Goal: Task Accomplishment & Management: Manage account settings

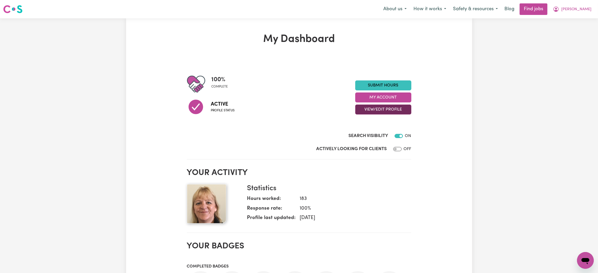
click at [377, 111] on button "View/Edit Profile" at bounding box center [383, 110] width 56 height 10
click at [374, 136] on link "Edit Profile" at bounding box center [380, 133] width 49 height 10
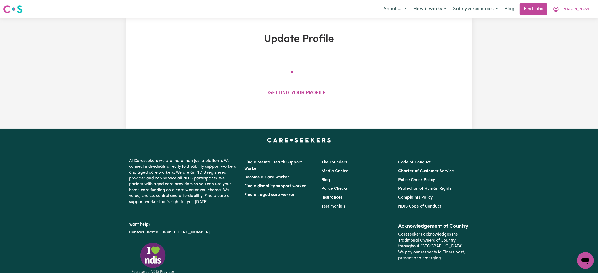
select select "female"
select select "Australian Citizen"
select select "Studying a healthcare related degree or qualification"
select select "82"
select select "100"
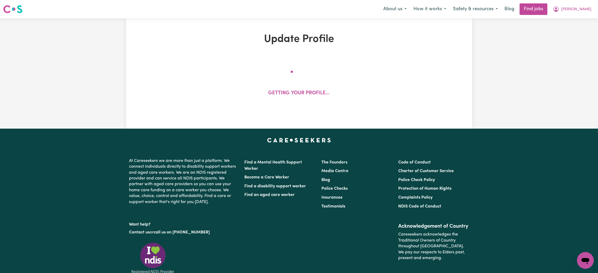
select select "140"
select select "150"
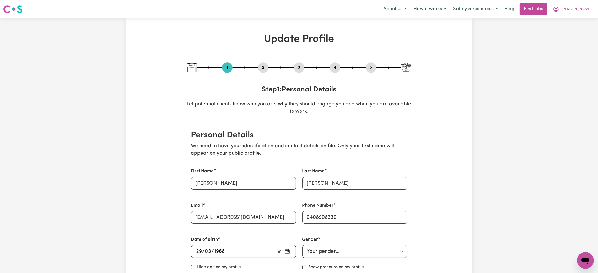
click at [262, 66] on button "2" at bounding box center [263, 67] width 10 height 7
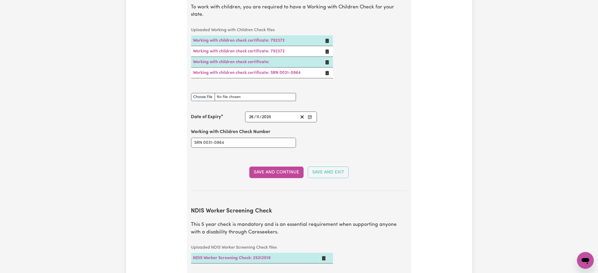
scroll to position [511, 0]
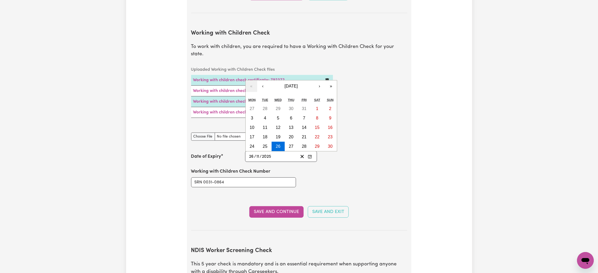
click at [268, 153] on input "2025" at bounding box center [267, 156] width 10 height 7
click at [266, 81] on button "‹" at bounding box center [263, 87] width 12 height 12
click at [322, 81] on button "›" at bounding box center [320, 87] width 12 height 12
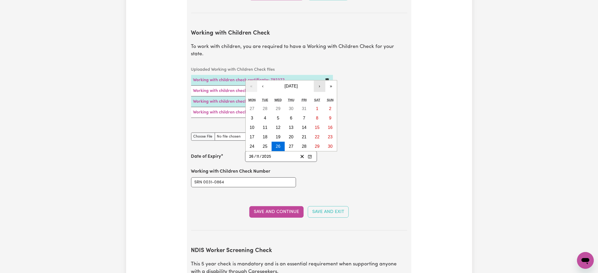
click at [322, 81] on button "›" at bounding box center [320, 87] width 12 height 12
click at [293, 84] on span "December 2025" at bounding box center [291, 86] width 13 height 4
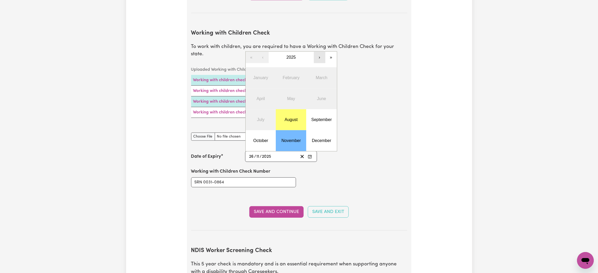
click at [321, 52] on button "›" at bounding box center [320, 58] width 12 height 12
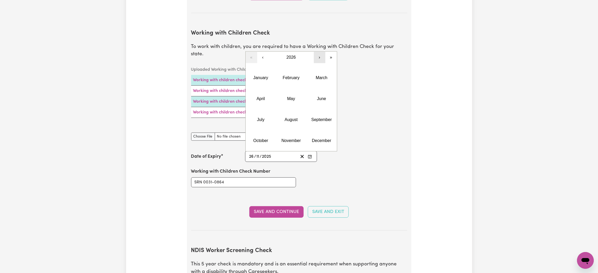
click at [319, 52] on button "›" at bounding box center [320, 58] width 12 height 12
click at [285, 117] on abbr "August" at bounding box center [291, 119] width 13 height 4
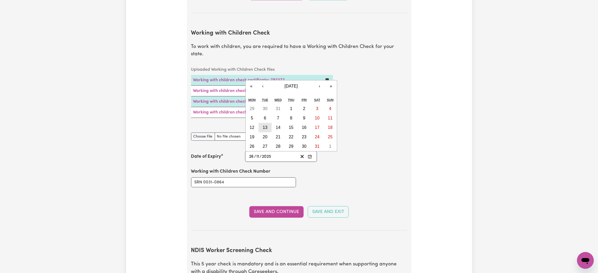
click at [264, 125] on abbr "13" at bounding box center [265, 127] width 5 height 4
type input "2030-08-13"
type input "13"
type input "8"
type input "2030"
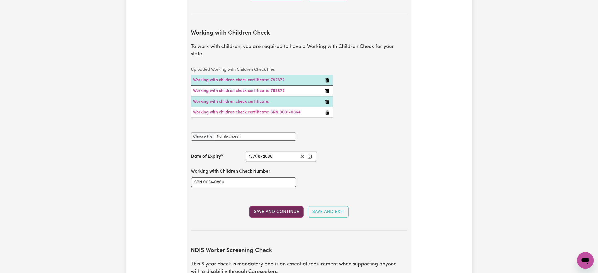
click at [274, 207] on button "Save and Continue" at bounding box center [276, 212] width 54 height 12
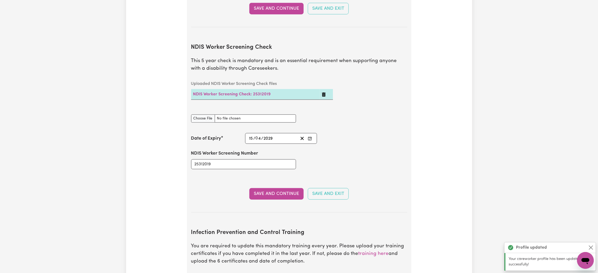
scroll to position [744, 0]
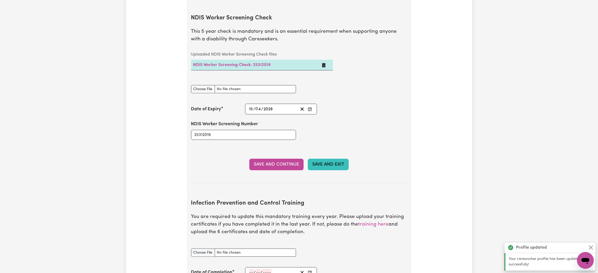
click at [340, 159] on button "Save and Exit" at bounding box center [328, 165] width 41 height 12
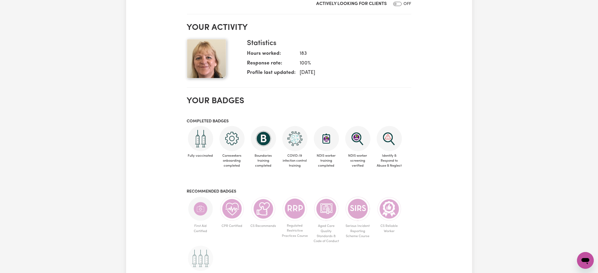
scroll to position [67, 0]
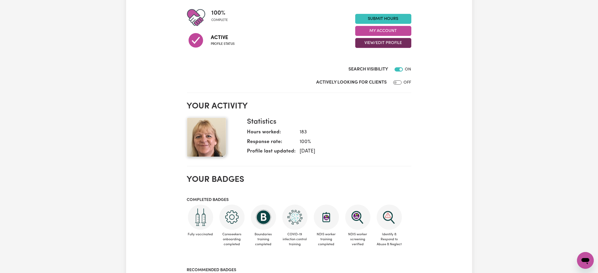
click at [377, 44] on button "View/Edit Profile" at bounding box center [383, 43] width 56 height 10
click at [378, 55] on link "View Profile" at bounding box center [380, 56] width 49 height 10
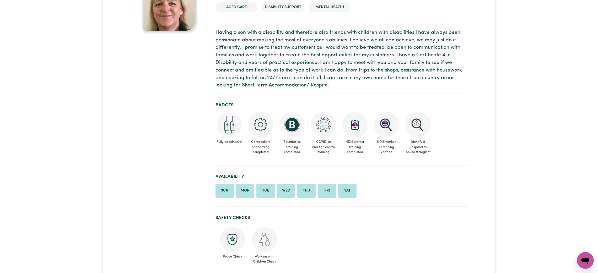
scroll to position [118, 0]
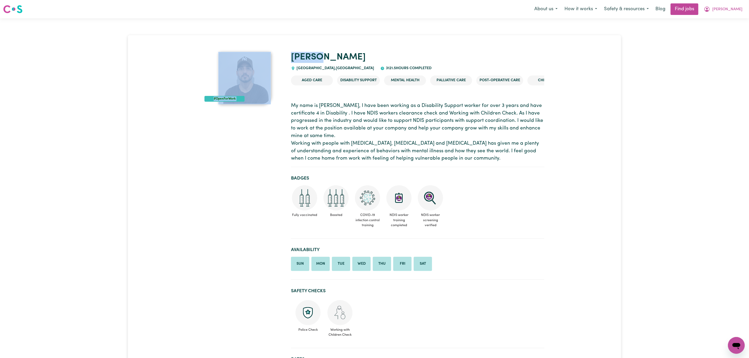
drag, startPoint x: 323, startPoint y: 58, endPoint x: 286, endPoint y: 57, distance: 37.0
copy div "#OpenForWork [PERSON_NAME]"
click at [710, 8] on icon "My Account" at bounding box center [707, 9] width 6 height 6
click at [727, 40] on link "Logout" at bounding box center [724, 40] width 41 height 10
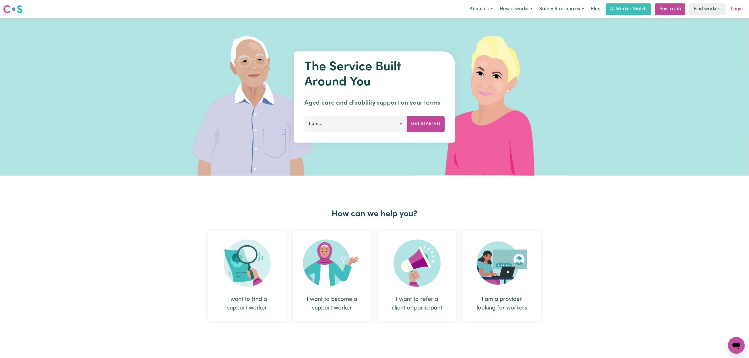
click at [736, 9] on link "Login" at bounding box center [737, 9] width 18 height 12
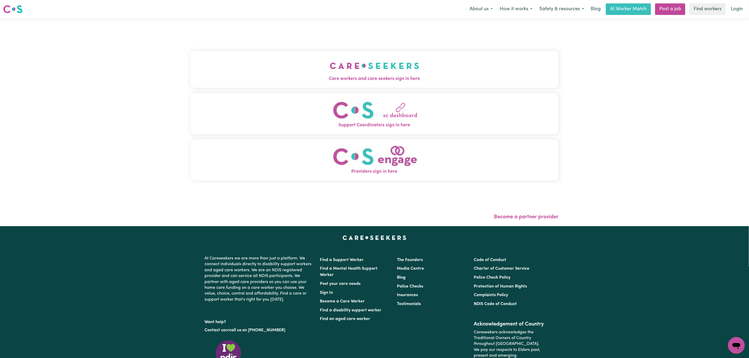
click at [330, 68] on img "Care workers and care seekers sign in here" at bounding box center [374, 65] width 89 height 19
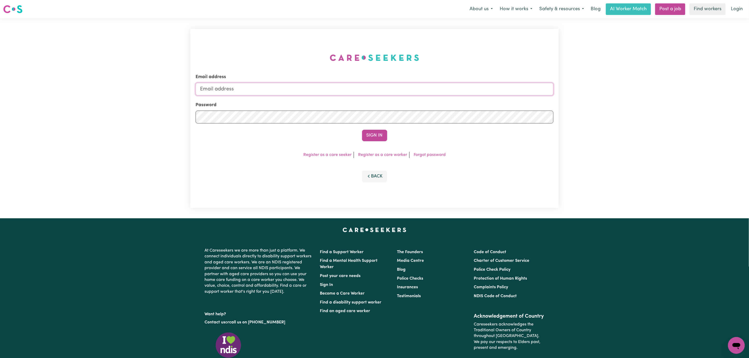
type input "[PERSON_NAME][EMAIL_ADDRESS][DOMAIN_NAME]"
click at [386, 135] on button "Sign In" at bounding box center [374, 136] width 25 height 12
